Goal: Information Seeking & Learning: Learn about a topic

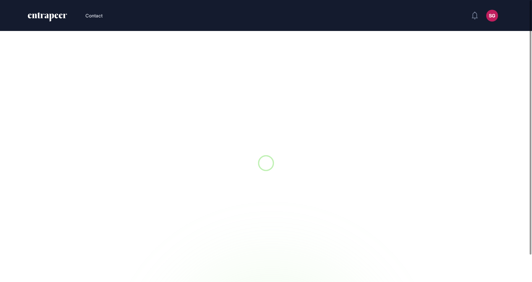
scroll to position [0, 0]
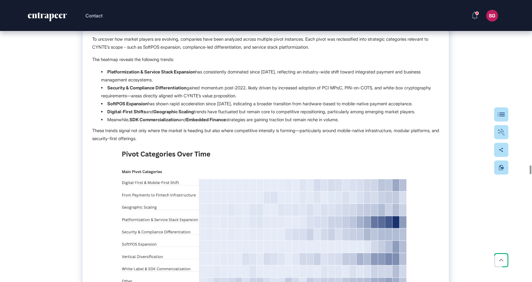
scroll to position [15948, 0]
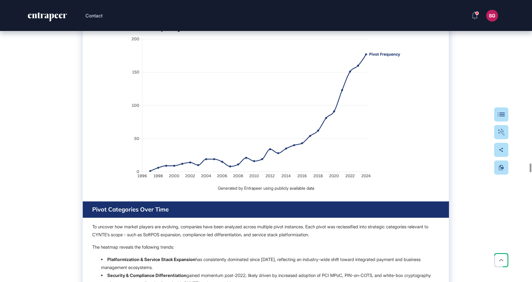
scroll to position [15751, 0]
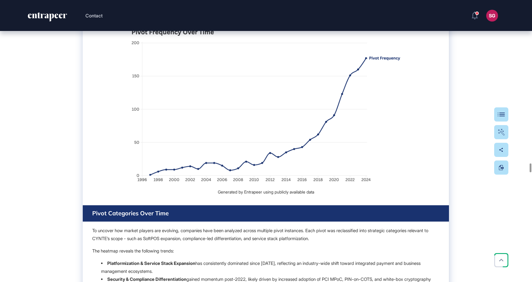
drag, startPoint x: 192, startPoint y: 89, endPoint x: 219, endPoint y: 89, distance: 26.6
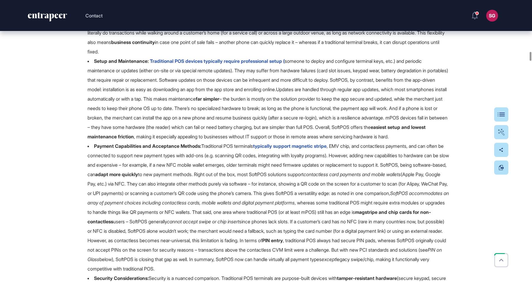
scroll to position [4135, 0]
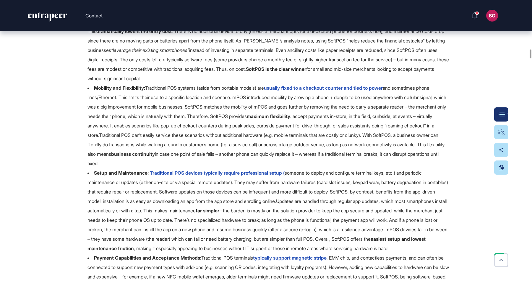
click at [500, 115] on div "Table Of Contents" at bounding box center [519, 114] width 41 height 5
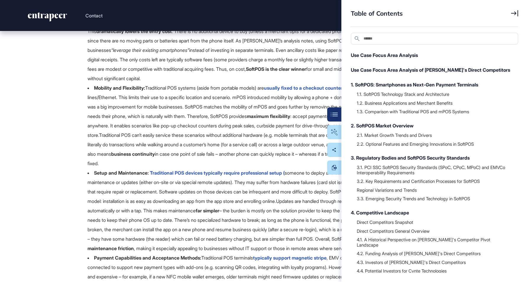
scroll to position [43, 0]
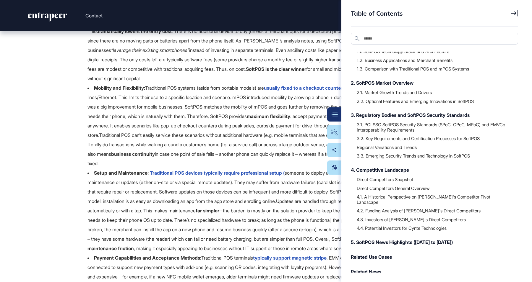
click at [214, 83] on li "Upfront Cost and Equipment: Traditional POS terminals incur high initial and on…" at bounding box center [267, 40] width 361 height 85
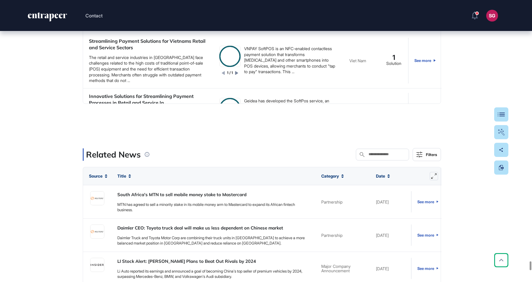
scroll to position [22007, 0]
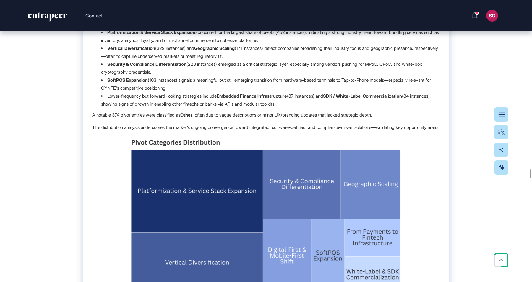
scroll to position [15896, 0]
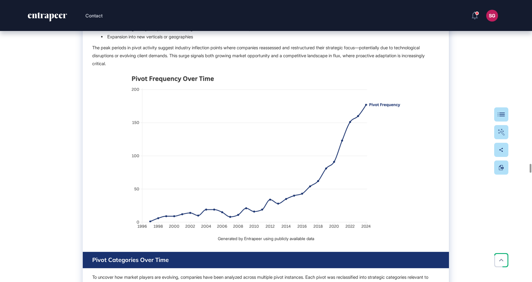
scroll to position [15699, 0]
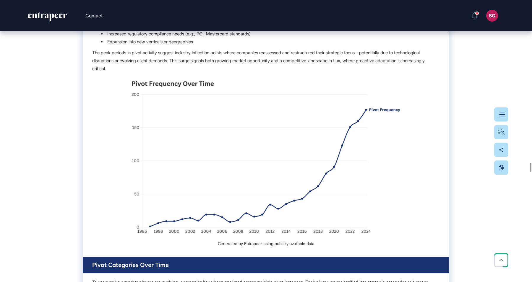
drag, startPoint x: 226, startPoint y: 172, endPoint x: 351, endPoint y: 184, distance: 125.2
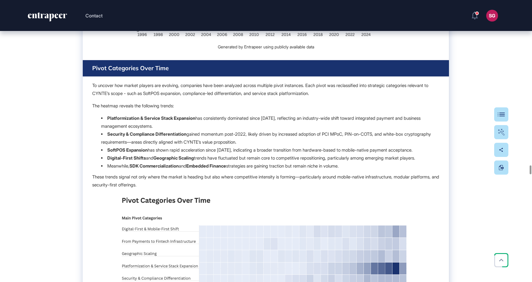
scroll to position [15994, 0]
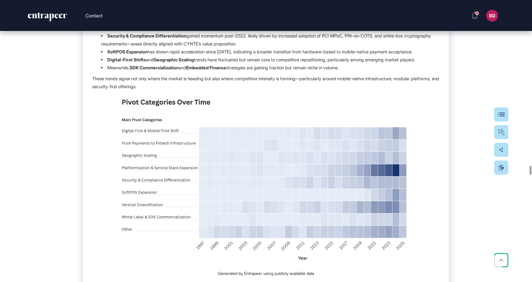
drag, startPoint x: 211, startPoint y: 236, endPoint x: 326, endPoint y: 242, distance: 115.3
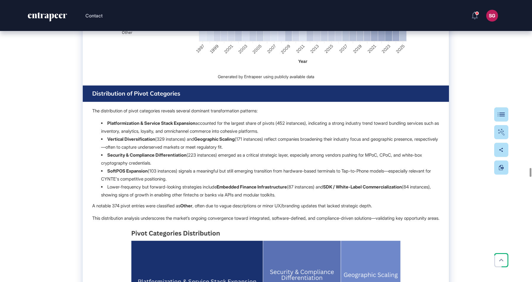
scroll to position [16290, 0]
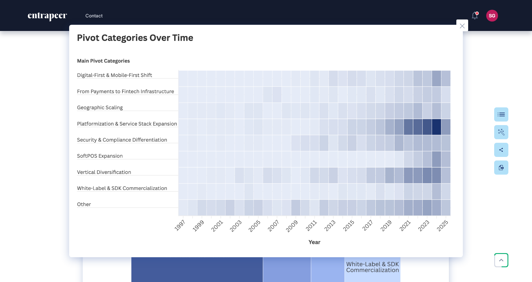
click at [64, 221] on div at bounding box center [266, 141] width 532 height 282
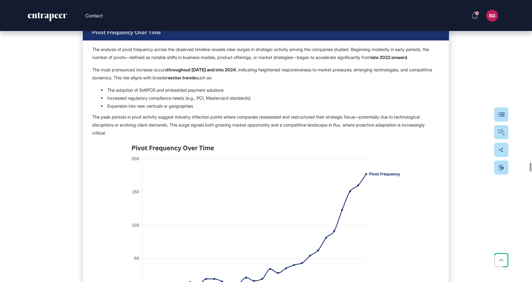
scroll to position [15699, 0]
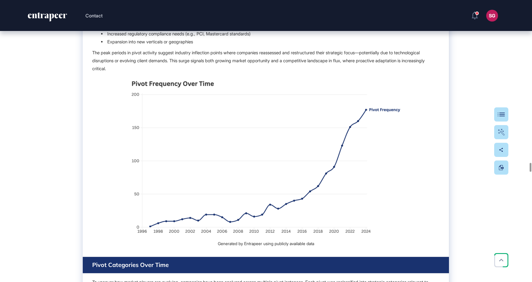
drag, startPoint x: 81, startPoint y: 164, endPoint x: 348, endPoint y: 171, distance: 267.7
drag, startPoint x: 117, startPoint y: 175, endPoint x: 180, endPoint y: 178, distance: 63.3
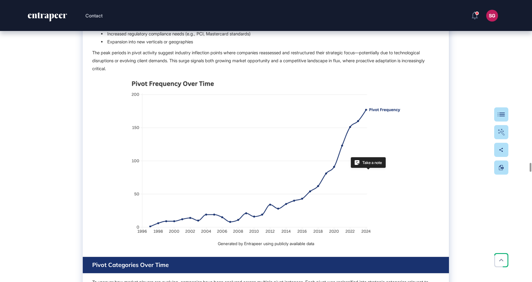
drag, startPoint x: 185, startPoint y: 213, endPoint x: 188, endPoint y: 209, distance: 5.3
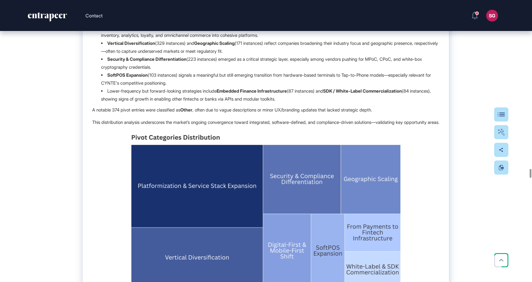
scroll to position [16283, 0]
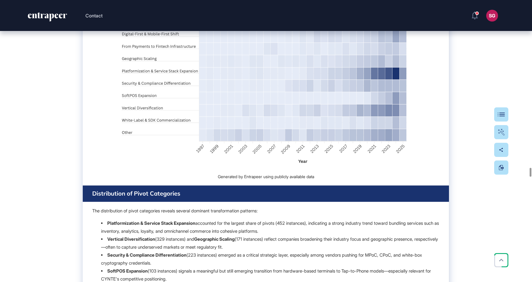
scroll to position [16087, 0]
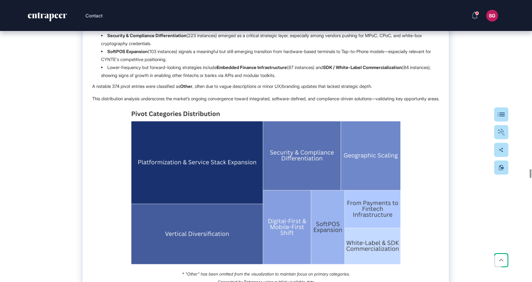
scroll to position [16308, 0]
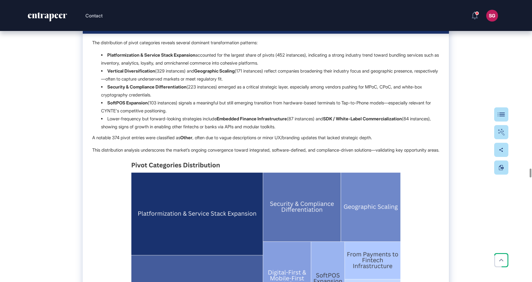
scroll to position [16161, 0]
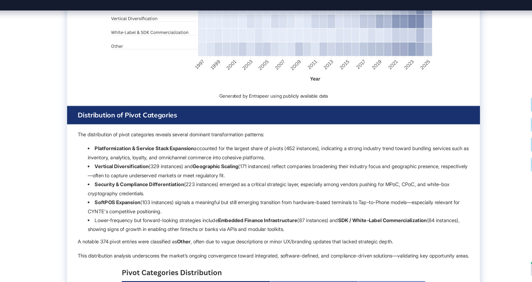
drag, startPoint x: 174, startPoint y: 174, endPoint x: 365, endPoint y: 180, distance: 190.9
drag, startPoint x: 421, startPoint y: 171, endPoint x: 199, endPoint y: 167, distance: 222.4
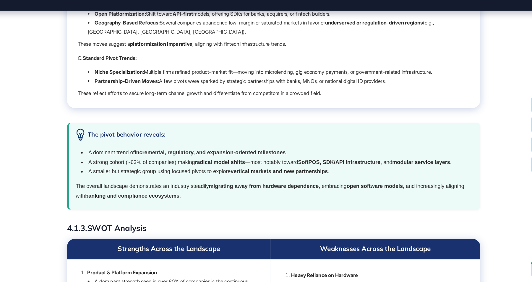
scroll to position [17122, 0]
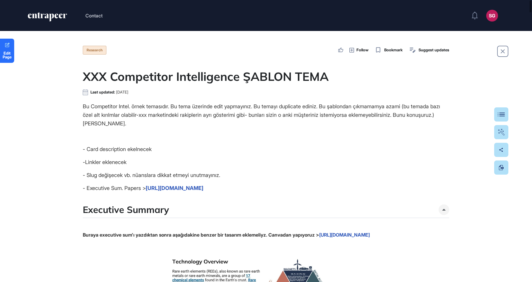
click at [166, 125] on p "Bu Competitor Intel. örnek temasıdır. Bu tema üzerinde edit yapmayınız. Bu tema…" at bounding box center [266, 114] width 366 height 25
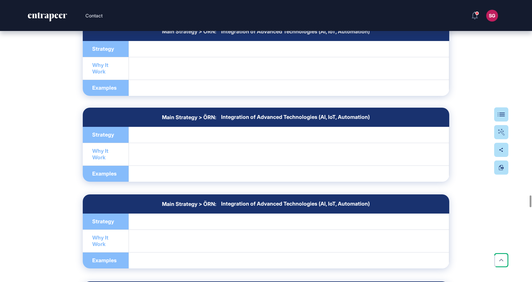
scroll to position [4430, 0]
